Goal: Task Accomplishment & Management: Use online tool/utility

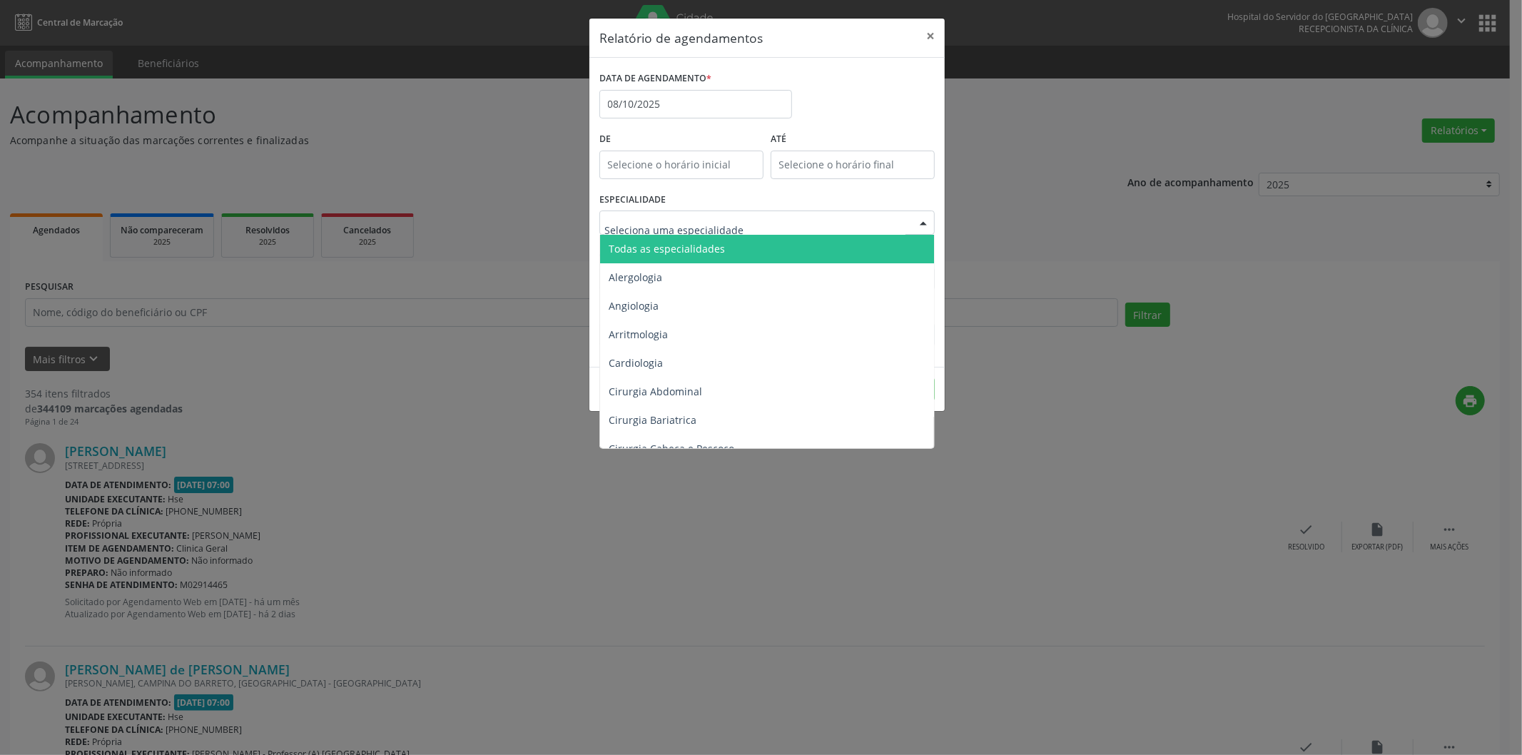
type input "P"
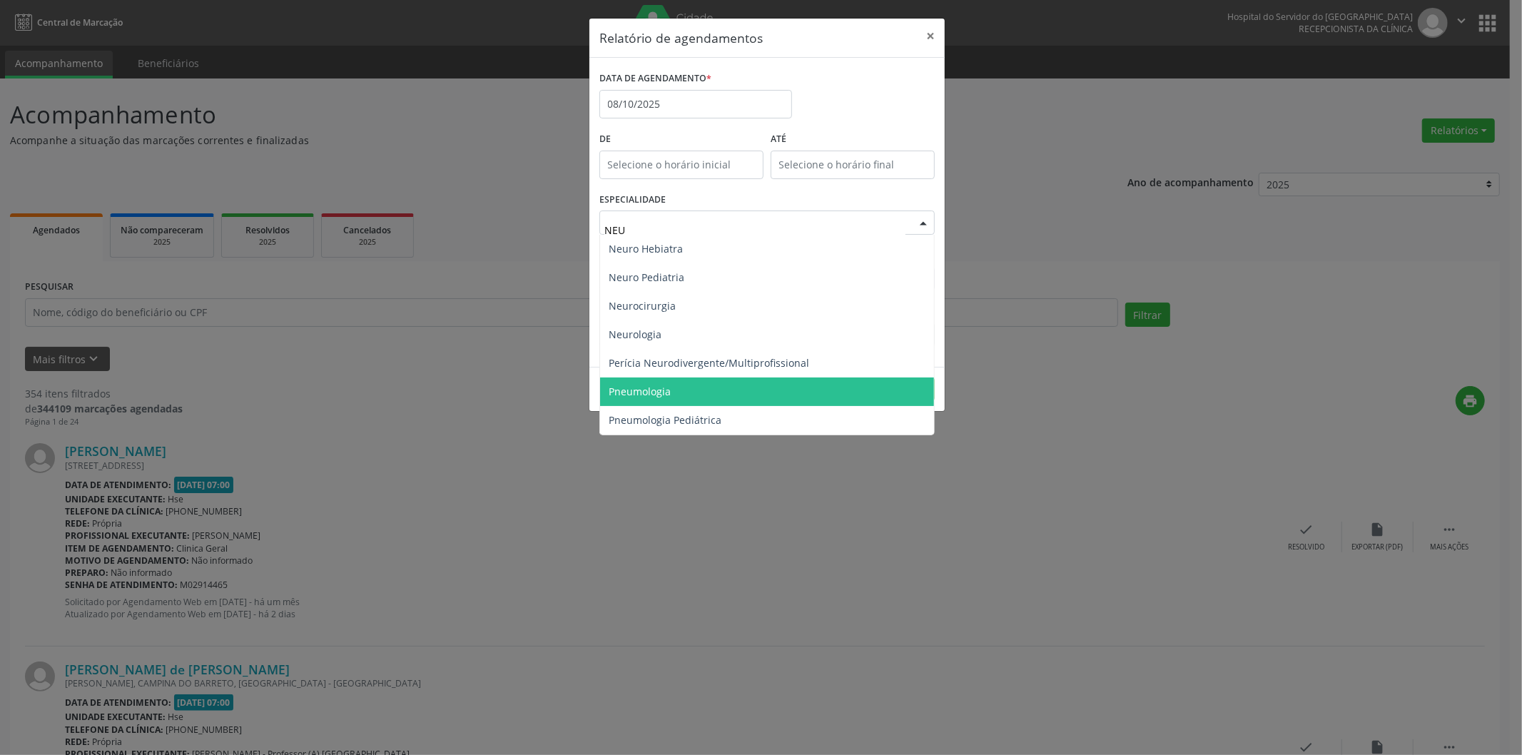
type input "NEUR"
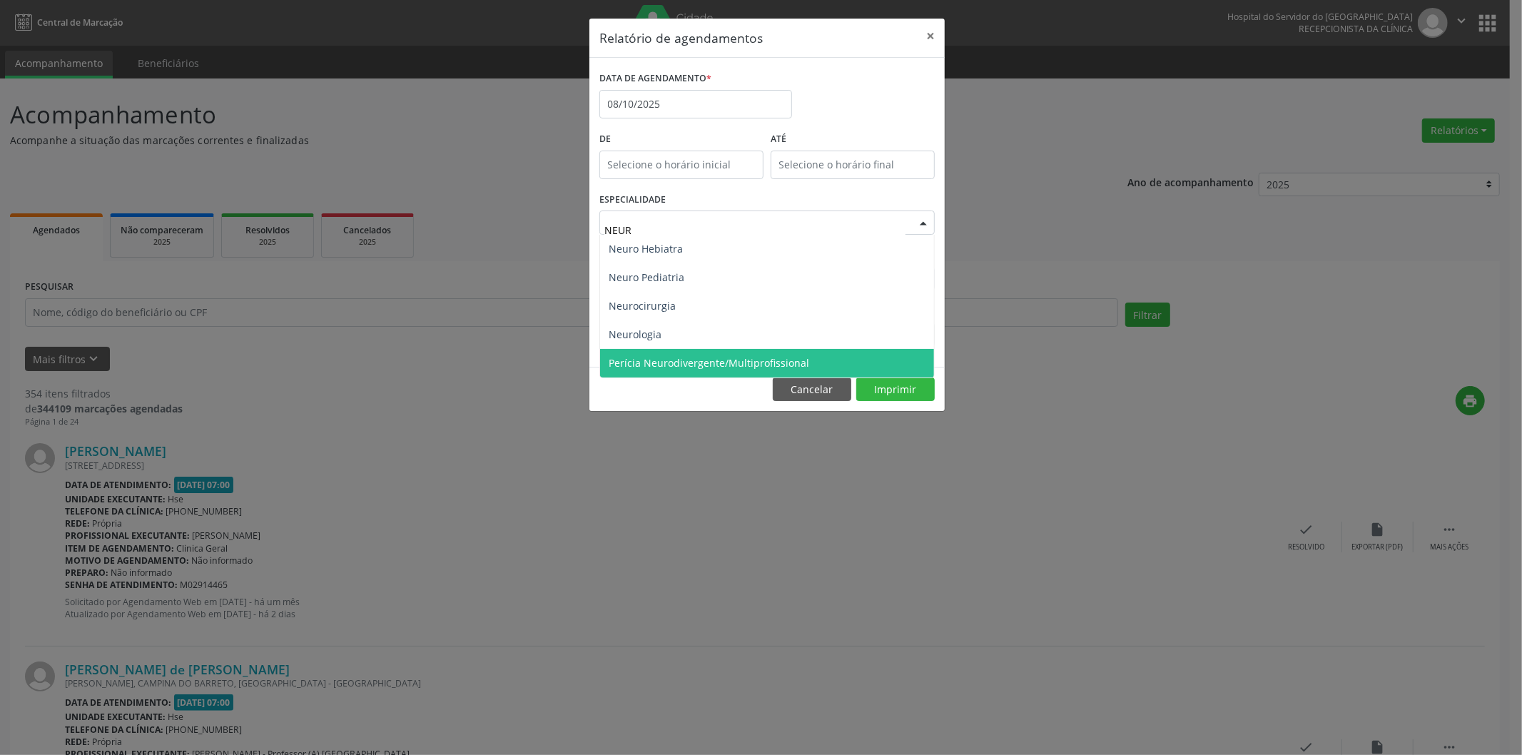
click at [712, 366] on span "Perícia Neurodivergente/Multiprofissional" at bounding box center [709, 363] width 201 height 14
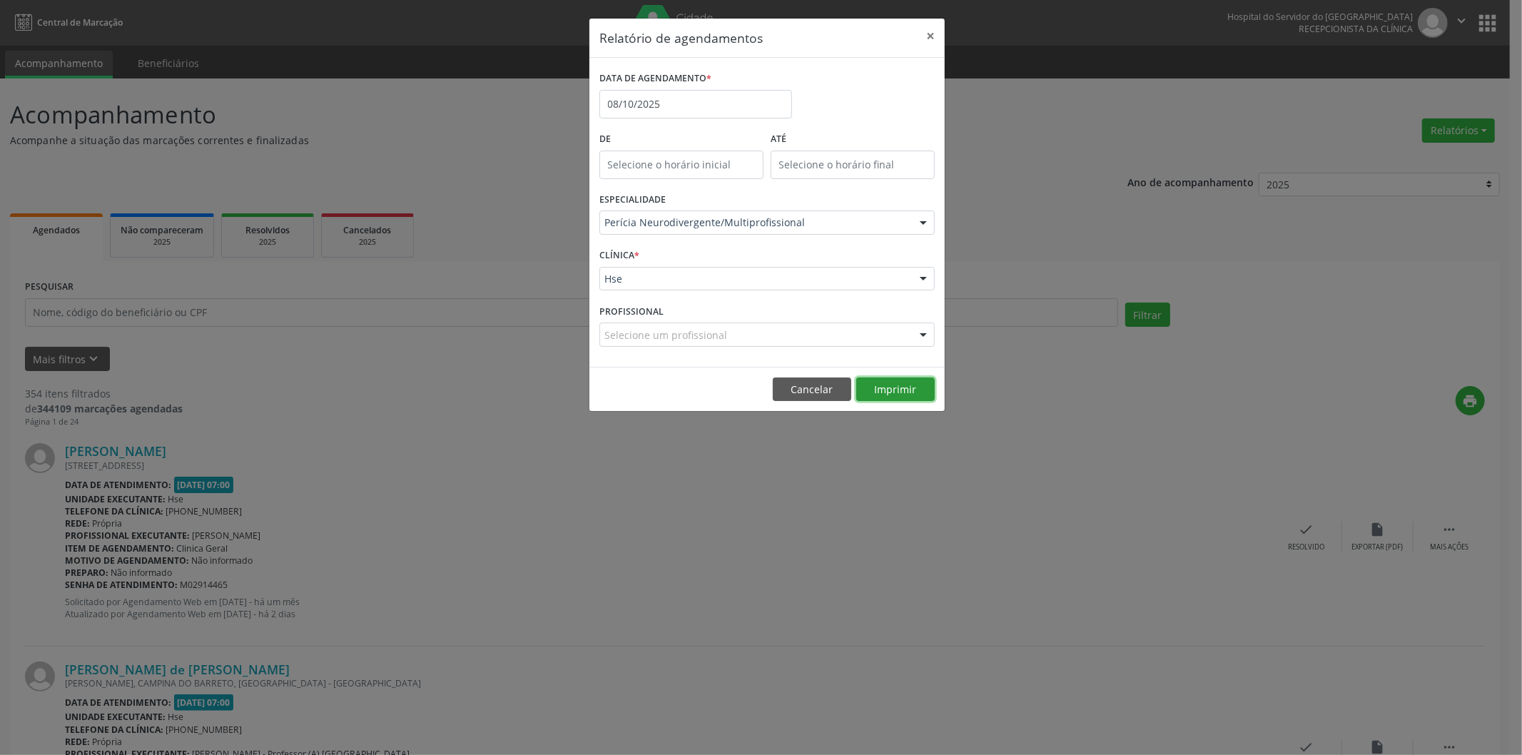
drag, startPoint x: 889, startPoint y: 382, endPoint x: 879, endPoint y: 386, distance: 11.5
click at [882, 384] on button "Imprimir" at bounding box center [895, 390] width 79 height 24
click at [383, 112] on div "Relatório de agendamentos × DATA DE AGENDAMENTO * [DATE] De ATÉ ESPECIALIDADE P…" at bounding box center [761, 377] width 1522 height 755
click at [931, 38] on button "×" at bounding box center [930, 36] width 29 height 35
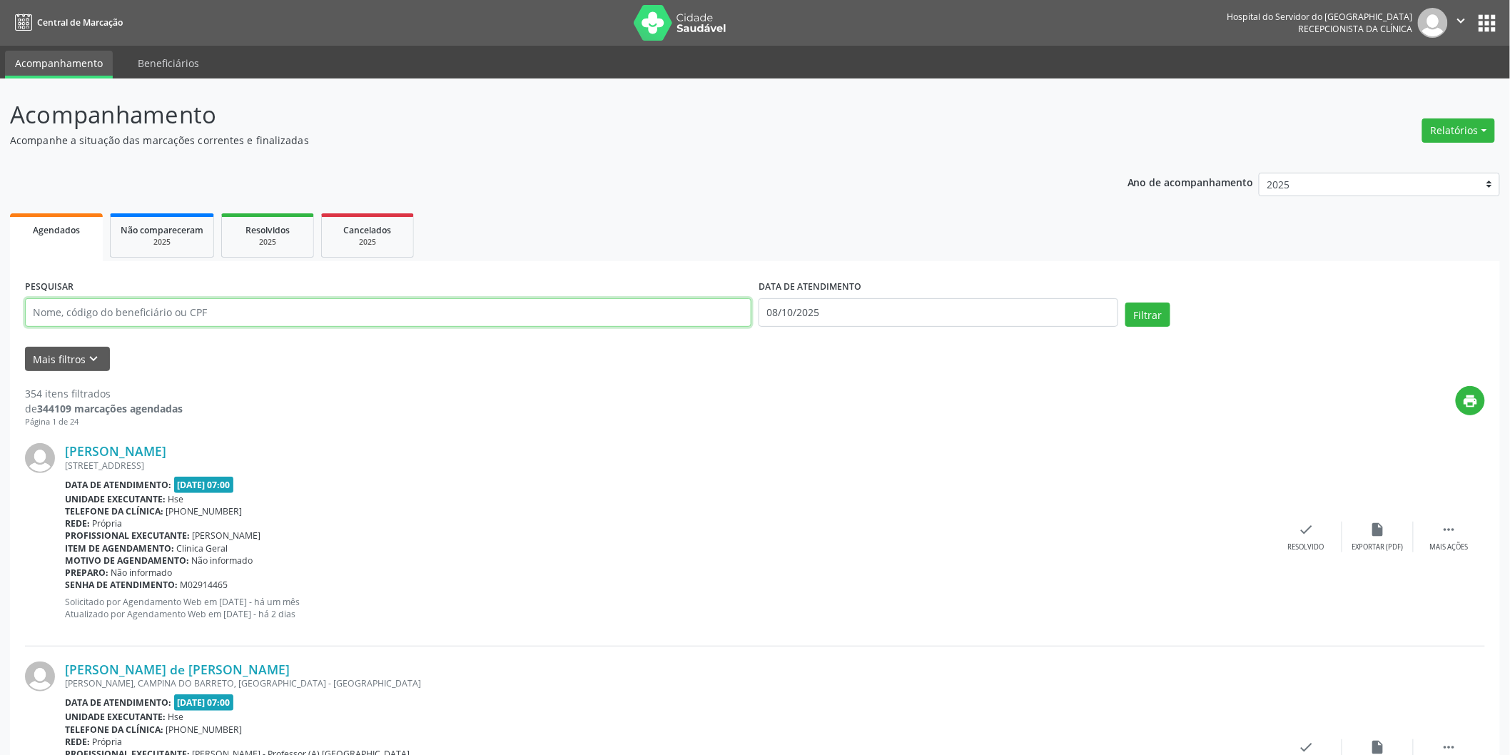
click at [364, 307] on input "text" at bounding box center [388, 312] width 727 height 29
type input "N2975569"
click at [1154, 309] on button "Filtrar" at bounding box center [1148, 315] width 45 height 24
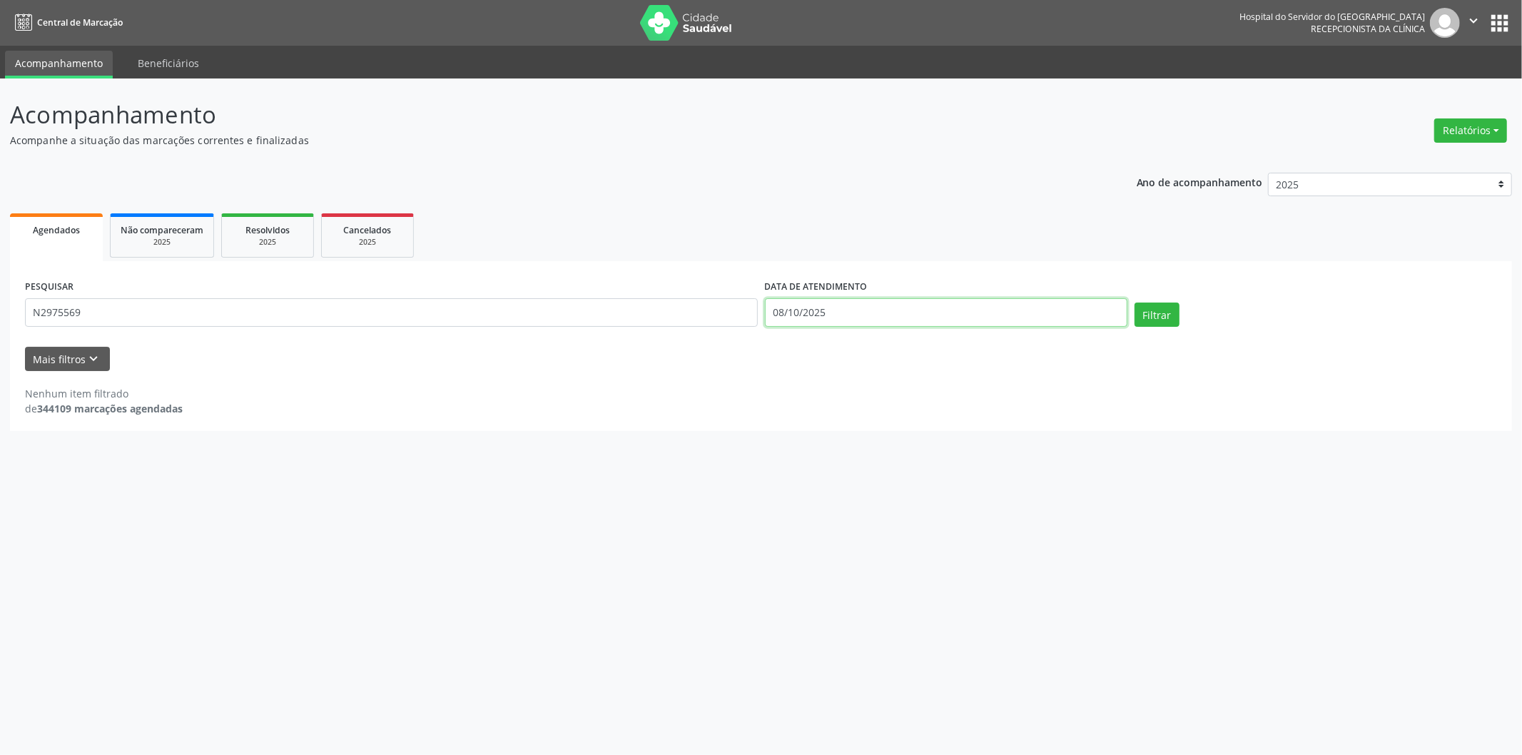
click at [940, 323] on body "Central de Marcação Hospital do Servidor do [GEOGRAPHIC_DATA] Recepcionista da …" at bounding box center [761, 377] width 1522 height 755
click at [1159, 317] on button "Filtrar" at bounding box center [1157, 315] width 45 height 24
